Goal: Find specific page/section: Find specific page/section

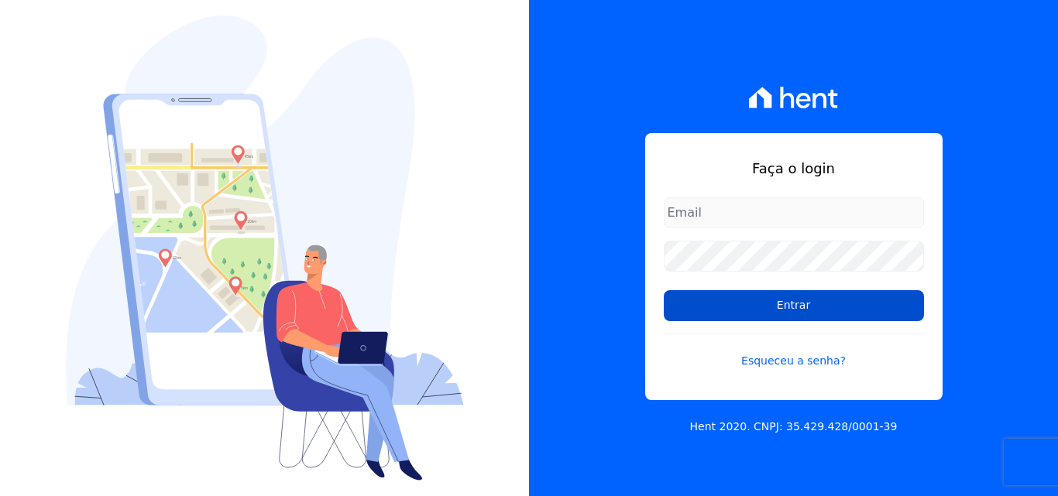
type input "[EMAIL_ADDRESS][DOMAIN_NAME]"
click at [824, 301] on input "Entrar" at bounding box center [794, 305] width 260 height 31
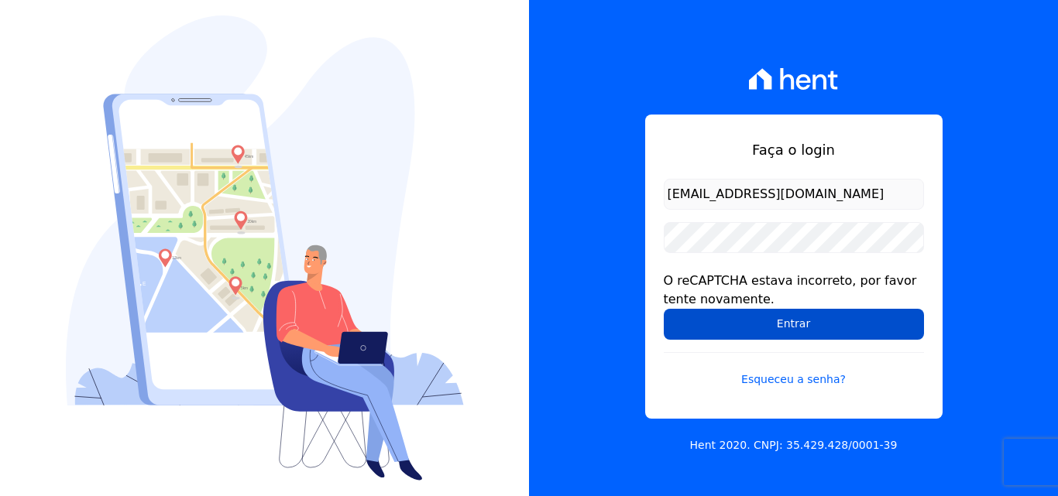
click at [785, 334] on input "Entrar" at bounding box center [794, 324] width 260 height 31
click at [794, 317] on input "Entrar" at bounding box center [794, 324] width 260 height 31
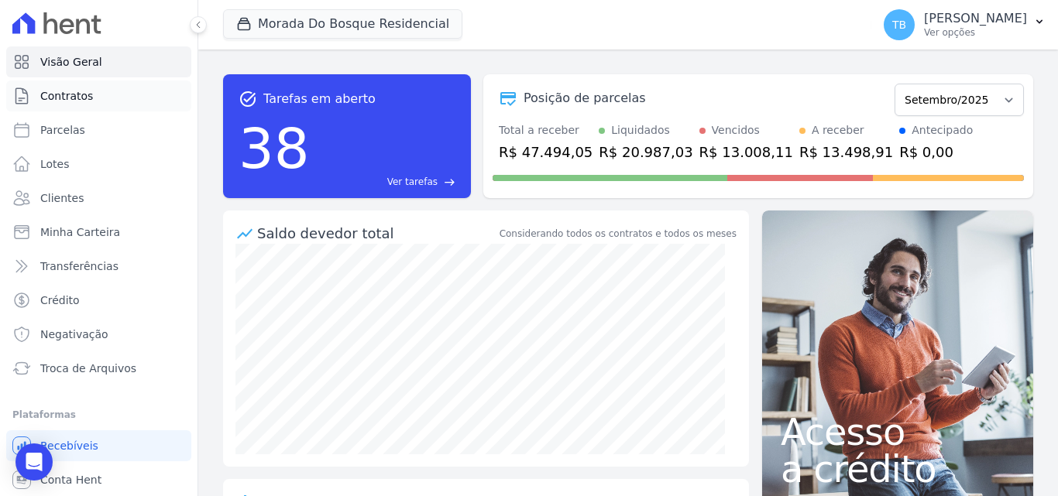
drag, startPoint x: 77, startPoint y: 91, endPoint x: 105, endPoint y: 87, distance: 28.2
click at [76, 91] on span "Contratos" at bounding box center [66, 95] width 53 height 15
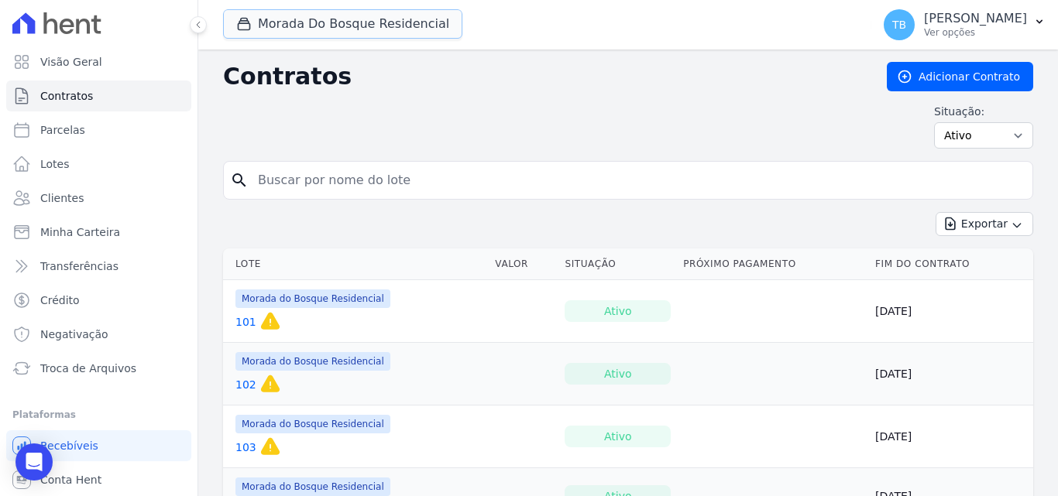
click at [311, 22] on button "Morada Do Bosque Residencial" at bounding box center [342, 23] width 239 height 29
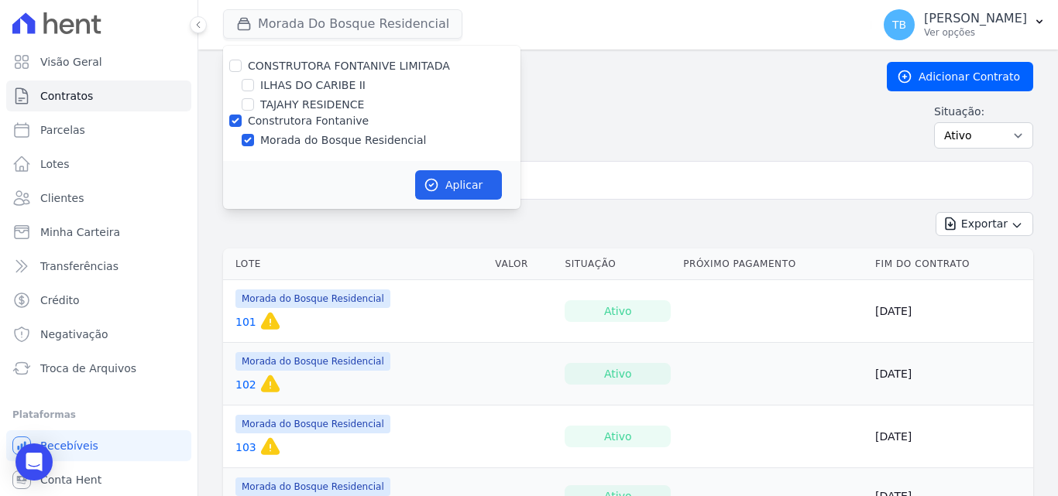
click at [349, 35] on span "Morada Do Bosque Residencial" at bounding box center [342, 24] width 239 height 31
drag, startPoint x: 596, startPoint y: 45, endPoint x: 400, endPoint y: 38, distance: 196.1
click at [597, 46] on div "Morada Do Bosque Residencial CONSTRUTORA FONTANIVE LIMITADA [GEOGRAPHIC_DATA] […" at bounding box center [544, 24] width 642 height 51
click at [668, 74] on h2 "Contratos" at bounding box center [542, 77] width 639 height 28
